Goal: Task Accomplishment & Management: Manage account settings

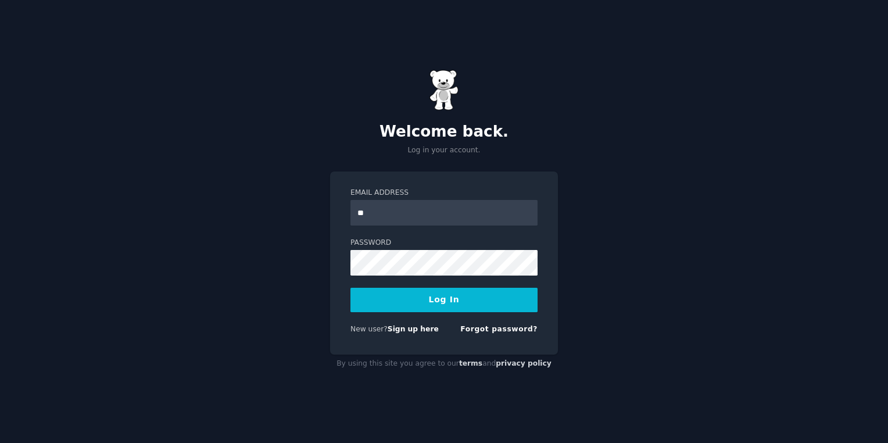
type input "**********"
click at [424, 309] on button "Log In" at bounding box center [443, 300] width 187 height 24
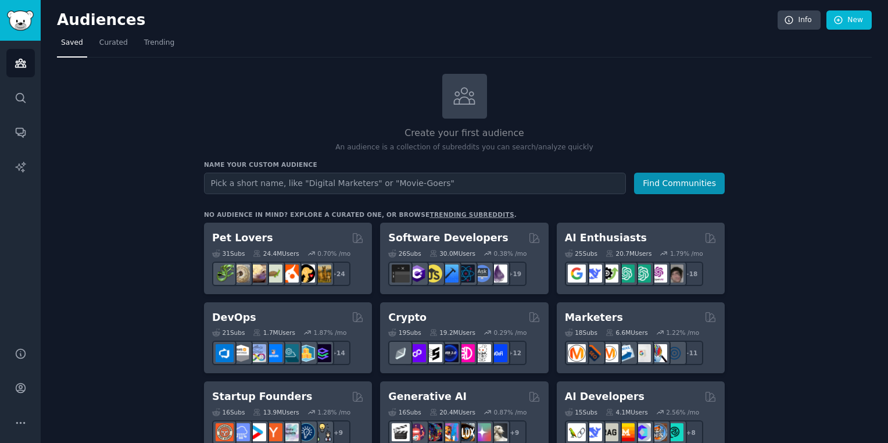
click at [222, 96] on div "Create your first audience An audience is a collection of subreddits you can se…" at bounding box center [464, 113] width 520 height 79
